Goal: Navigation & Orientation: Find specific page/section

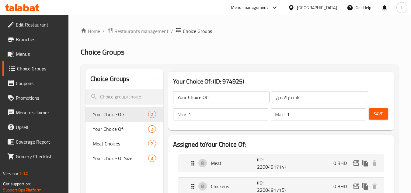
scroll to position [61, 0]
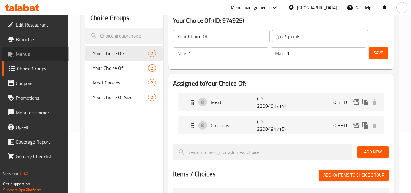
click at [42, 51] on span "Menus" at bounding box center [40, 53] width 48 height 7
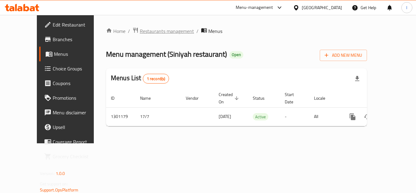
click at [140, 30] on span "Restaurants management" at bounding box center [167, 30] width 54 height 7
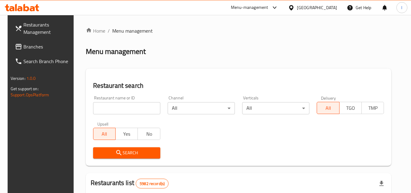
click at [27, 45] on span "Branches" at bounding box center [47, 46] width 48 height 7
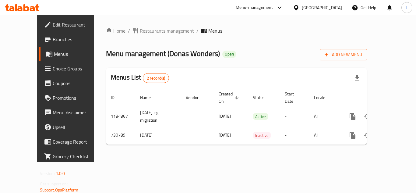
click at [153, 32] on span "Restaurants management" at bounding box center [167, 30] width 54 height 7
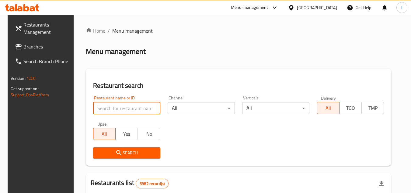
click at [121, 106] on input "search" at bounding box center [126, 108] width 67 height 12
paste input "646729"
type input "646729"
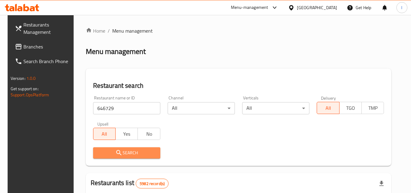
click at [133, 150] on span "Search" at bounding box center [127, 153] width 58 height 8
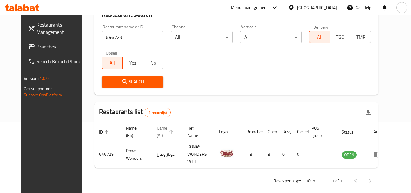
scroll to position [74, 0]
